Goal: Transaction & Acquisition: Purchase product/service

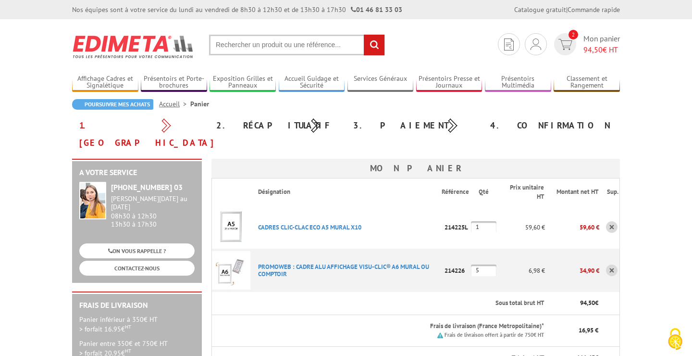
scroll to position [62, 0]
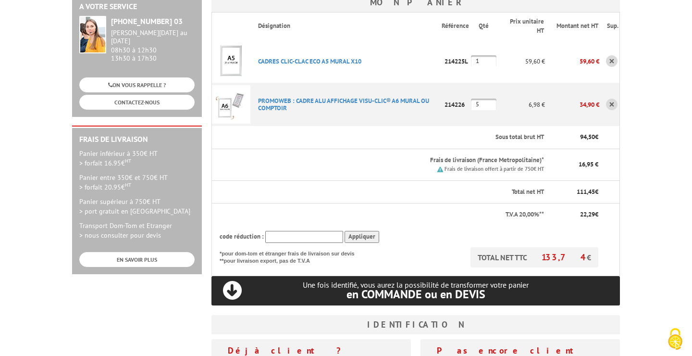
scroll to position [192, 0]
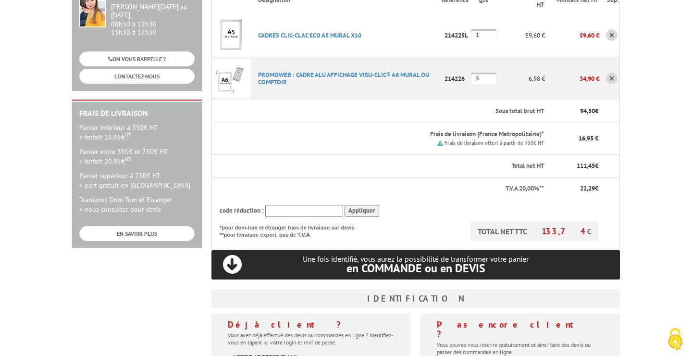
click at [663, 196] on body "Nos équipes sont à votre service du [DATE] au [DATE] de 8h30 à 12h30 et de 13h3…" at bounding box center [346, 246] width 692 height 877
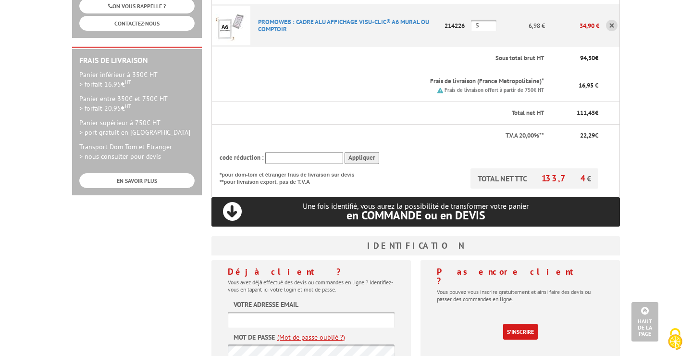
scroll to position [270, 0]
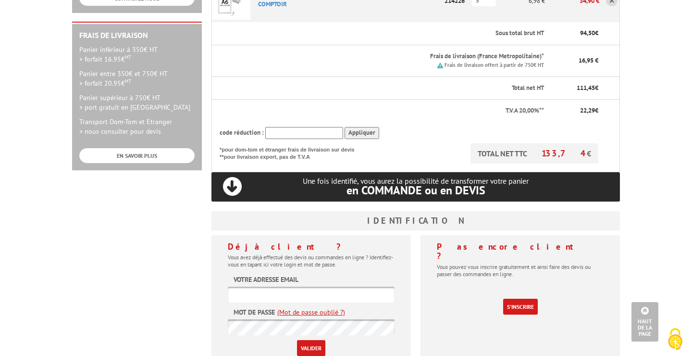
click at [646, 167] on body "Nos équipes sont à votre service du [DATE] au [DATE] de 8h30 à 12h30 et de 13h3…" at bounding box center [346, 168] width 692 height 877
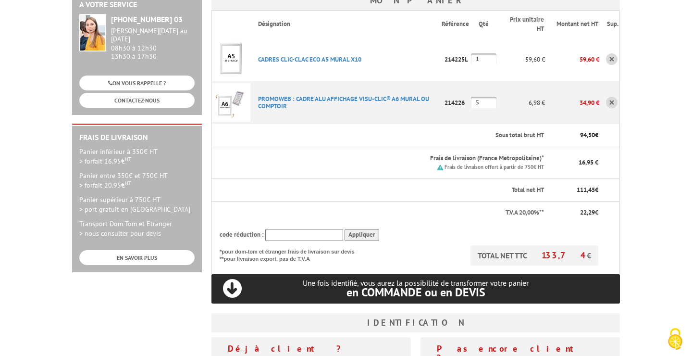
scroll to position [168, 0]
click at [371, 312] on h3 "Identification" at bounding box center [415, 321] width 408 height 19
click at [655, 178] on body "Nos équipes sont à votre service du [DATE] au [DATE] de 8h30 à 12h30 et de 13h3…" at bounding box center [346, 270] width 692 height 877
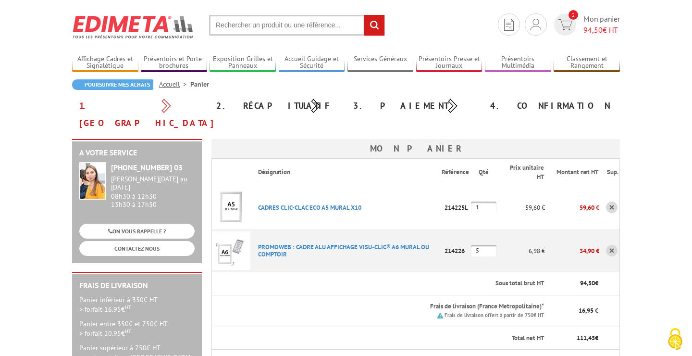
scroll to position [0, 0]
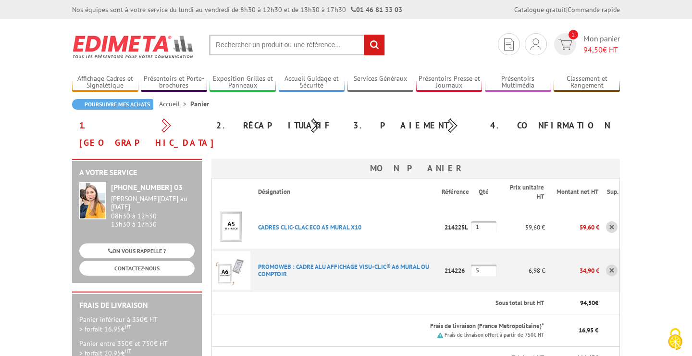
click at [266, 126] on div "2. Récapitulatif" at bounding box center [277, 125] width 137 height 17
click at [568, 40] on img at bounding box center [565, 44] width 14 height 11
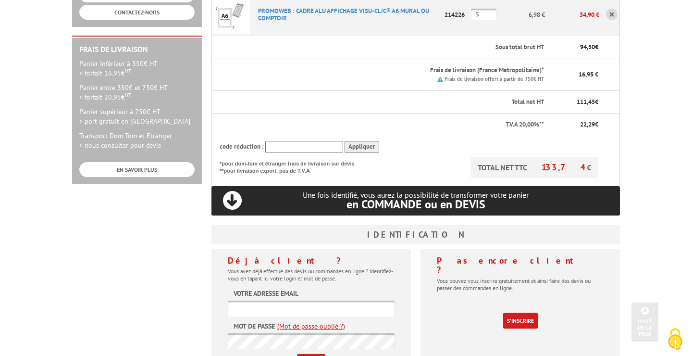
scroll to position [259, 0]
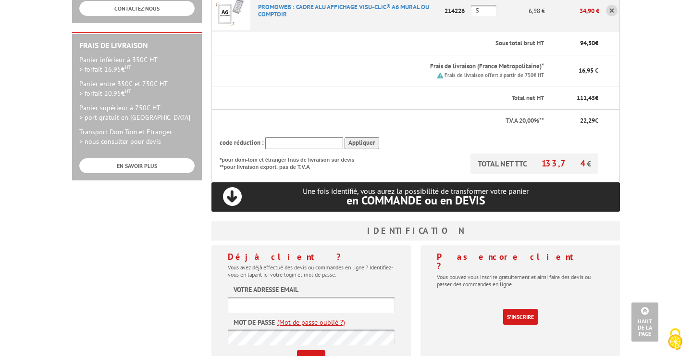
click at [565, 155] on p "TOTAL NET TTC 133,74 €" at bounding box center [534, 163] width 128 height 20
click at [557, 153] on p "TOTAL NET TTC 133,74 €" at bounding box center [534, 163] width 128 height 20
click at [566, 186] on p "Une fois identifié, vous aurez la possibilité de transformer votre panier en CO…" at bounding box center [415, 196] width 408 height 20
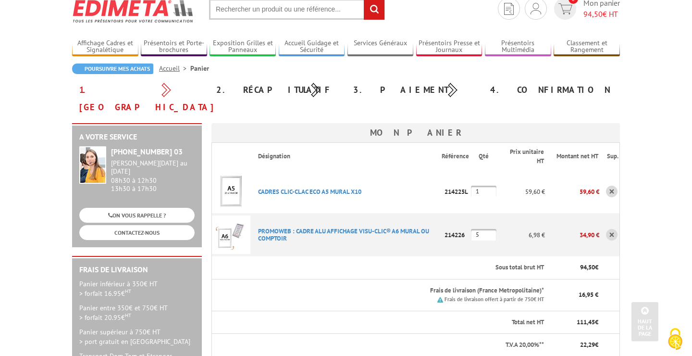
scroll to position [0, 0]
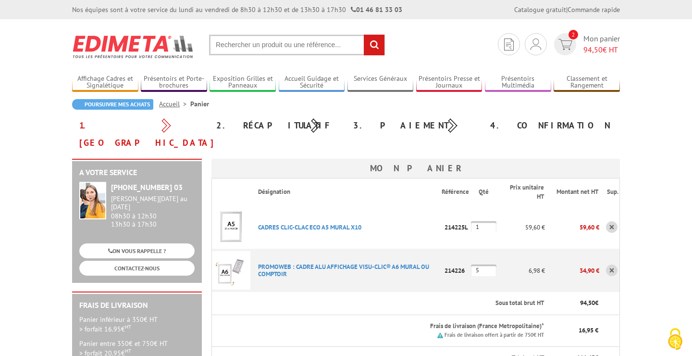
click at [266, 128] on div "2. Récapitulatif" at bounding box center [277, 125] width 137 height 17
click at [327, 178] on th "Désignation" at bounding box center [345, 191] width 191 height 27
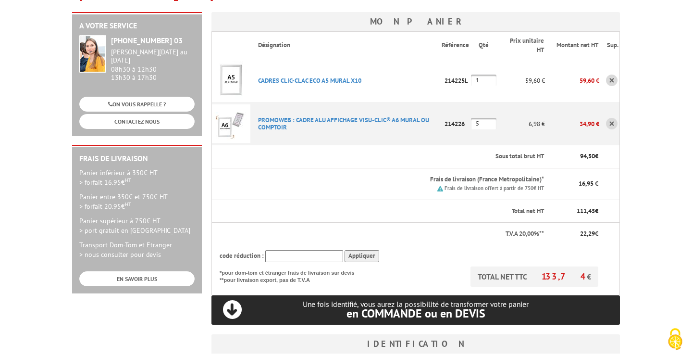
scroll to position [156, 0]
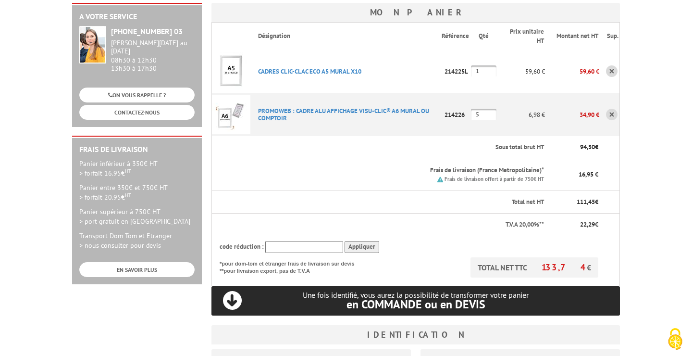
click at [153, 299] on div "A votre service +33 (0)1 46 81 33 03 Du Lundi au Vendredi 08h30 à 12h30 13h30 à…" at bounding box center [345, 248] width 557 height 490
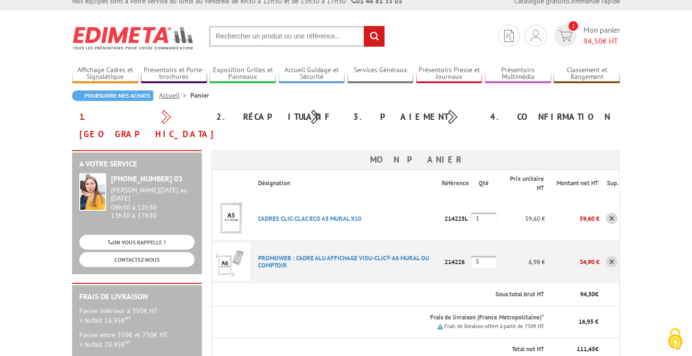
scroll to position [9, 0]
